Goal: Information Seeking & Learning: Check status

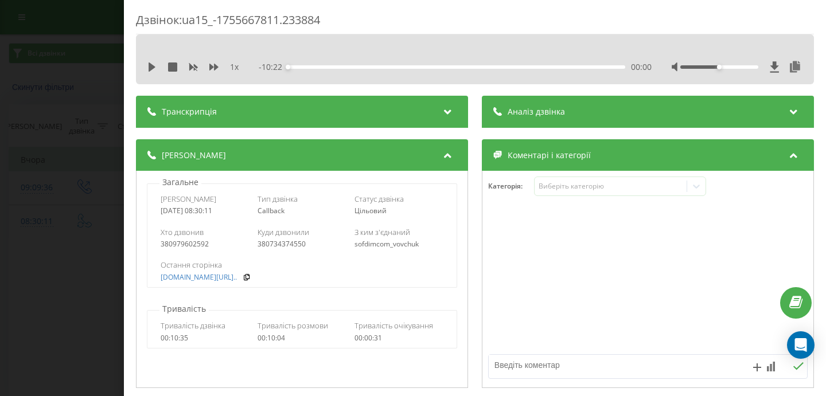
click at [84, 109] on div "Дзвінок : ua15_-1755667811.233884 1 x - 10:22 00:00 00:00 Транскрипція Для AI-а…" at bounding box center [413, 198] width 826 height 396
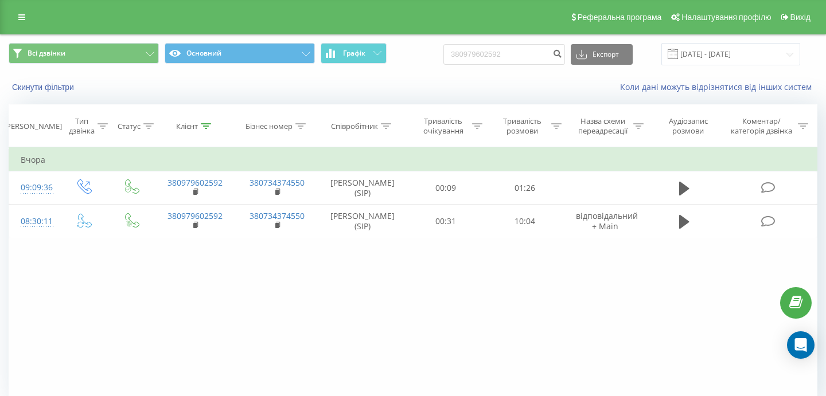
click at [95, 69] on div "Всі дзвінки Основний Графік 380979602592 Експорт .csv .xls .xlsx 21.05.2025 - 2…" at bounding box center [413, 54] width 824 height 38
click at [540, 56] on input "380979602592" at bounding box center [504, 54] width 122 height 21
drag, startPoint x: 541, startPoint y: 56, endPoint x: 484, endPoint y: 51, distance: 57.0
click at [484, 51] on input "380979602592" at bounding box center [504, 54] width 122 height 21
paste input "38 (067) 344-53-04"
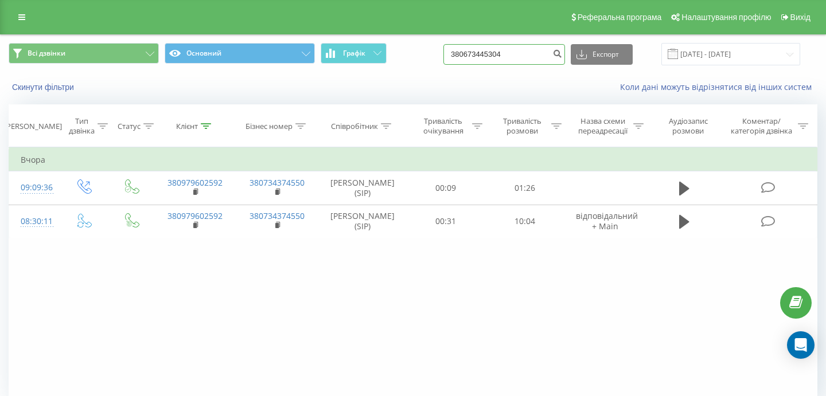
type input "380673445304"
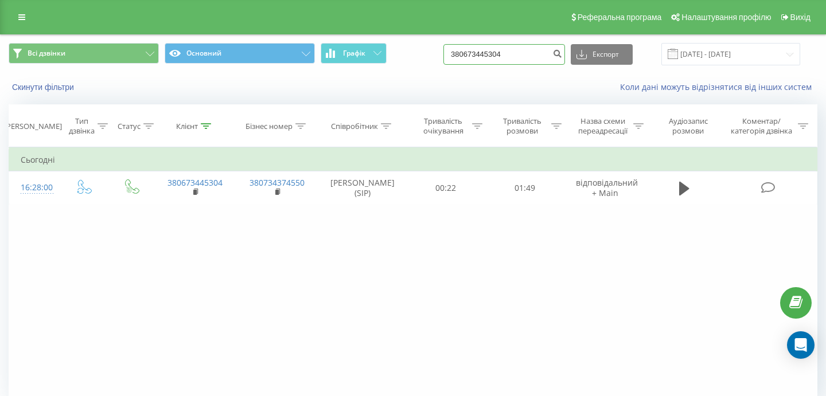
click at [545, 54] on input "380673445304" at bounding box center [504, 54] width 122 height 21
drag, startPoint x: 542, startPoint y: 54, endPoint x: 458, endPoint y: 50, distance: 84.4
click at [459, 50] on div "Всі дзвінки Основний Графік 380673445304 Експорт .csv .xls .xlsx [DATE] - [DATE]" at bounding box center [413, 54] width 808 height 22
paste input "[PHONE_NUMBER]"
type input "380989549402"
